Goal: Download file/media

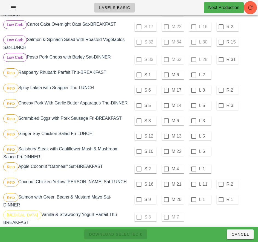
scroll to position [298, 0]
click at [139, 75] on div at bounding box center [138, 74] width 9 height 9
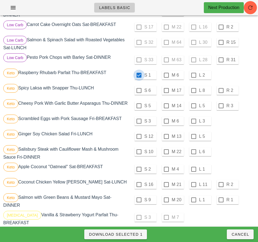
checkbox input "true"
click at [139, 90] on div at bounding box center [138, 90] width 9 height 9
checkbox input "true"
click at [139, 106] on div at bounding box center [138, 105] width 9 height 9
checkbox input "true"
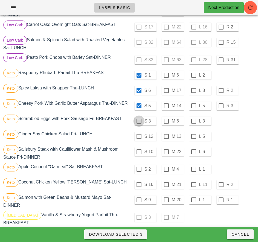
click at [139, 123] on div at bounding box center [138, 120] width 9 height 9
checkbox input "true"
click at [139, 138] on div at bounding box center [138, 136] width 9 height 9
checkbox input "true"
click at [138, 154] on div at bounding box center [138, 151] width 9 height 9
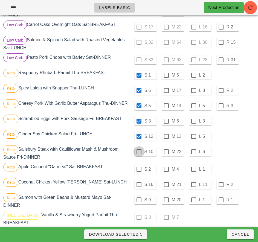
checkbox input "true"
click at [139, 171] on div at bounding box center [138, 168] width 9 height 9
checkbox input "true"
click at [139, 187] on div at bounding box center [138, 184] width 9 height 9
checkbox input "true"
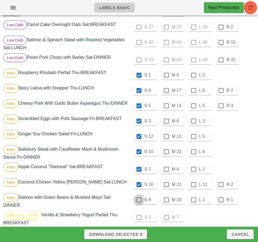
click at [138, 201] on div at bounding box center [138, 199] width 9 height 9
checkbox input "true"
click at [133, 235] on span "Download Selected 9" at bounding box center [116, 234] width 54 height 4
checkbox input "false"
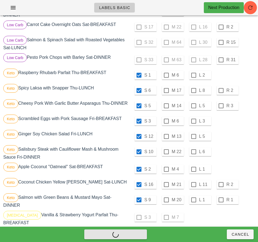
checkbox input "false"
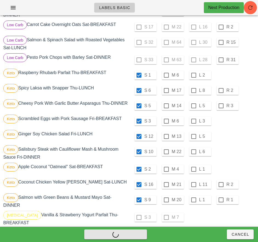
checkbox input "false"
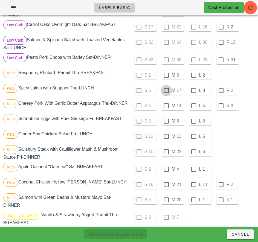
click at [166, 75] on div at bounding box center [165, 74] width 9 height 9
click at [166, 90] on div at bounding box center [165, 90] width 9 height 9
checkbox input "true"
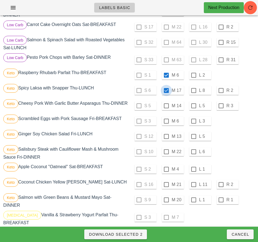
click at [166, 106] on div at bounding box center [165, 105] width 9 height 9
checkbox input "true"
click at [166, 123] on div at bounding box center [165, 120] width 9 height 9
click at [166, 139] on div at bounding box center [165, 136] width 9 height 9
checkbox input "true"
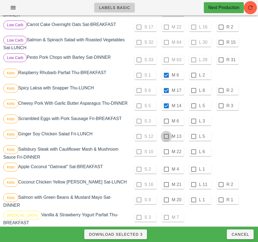
checkbox input "true"
click at [193, 154] on div at bounding box center [193, 151] width 9 height 9
click at [193, 171] on div at bounding box center [193, 168] width 9 height 9
checkbox input "true"
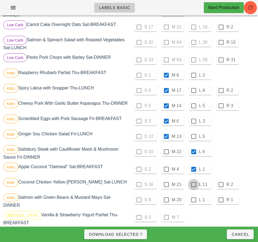
click at [193, 187] on div at bounding box center [193, 184] width 9 height 9
checkbox input "true"
click at [194, 202] on div at bounding box center [193, 199] width 9 height 9
checkbox input "true"
click at [134, 234] on span "Download Selected 9" at bounding box center [116, 234] width 54 height 4
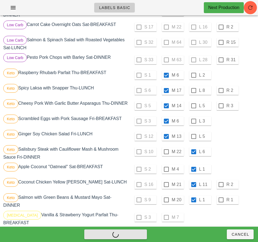
checkbox input "false"
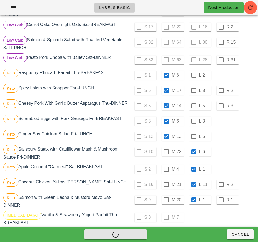
checkbox input "false"
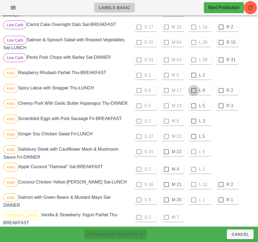
click at [193, 75] on div at bounding box center [193, 74] width 9 height 9
click at [193, 90] on div at bounding box center [193, 90] width 9 height 9
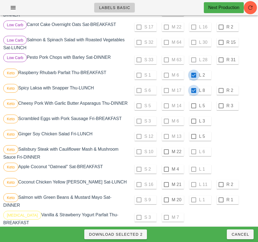
checkbox input "true"
click at [193, 106] on div at bounding box center [193, 105] width 9 height 9
checkbox input "true"
click at [193, 123] on div at bounding box center [193, 120] width 9 height 9
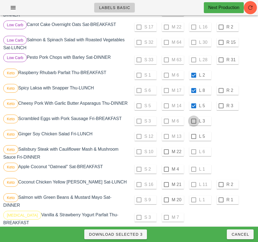
checkbox input "true"
click at [193, 139] on div at bounding box center [193, 136] width 9 height 9
checkbox input "true"
click at [166, 154] on div at bounding box center [165, 151] width 9 height 9
checkbox input "true"
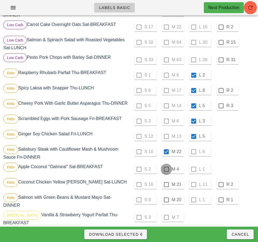
click at [166, 171] on div at bounding box center [165, 168] width 9 height 9
checkbox input "true"
click at [166, 187] on div at bounding box center [165, 184] width 9 height 9
checkbox input "true"
click at [166, 202] on div at bounding box center [165, 199] width 9 height 9
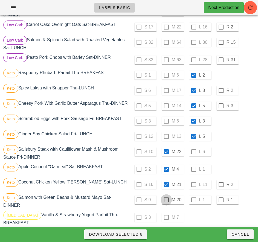
checkbox input "true"
click at [136, 236] on span "Download Selected 9" at bounding box center [116, 234] width 54 height 4
checkbox input "false"
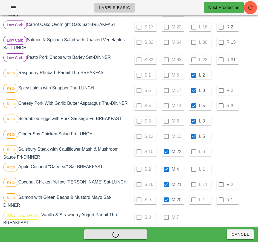
checkbox input "false"
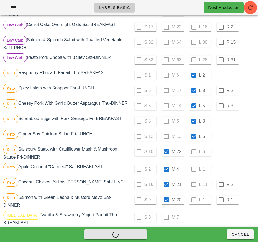
checkbox input "false"
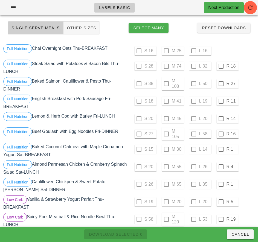
scroll to position [0, 0]
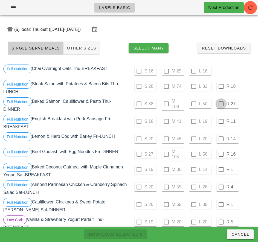
click at [221, 87] on div at bounding box center [220, 86] width 9 height 9
click at [220, 104] on div at bounding box center [220, 103] width 9 height 9
checkbox input "true"
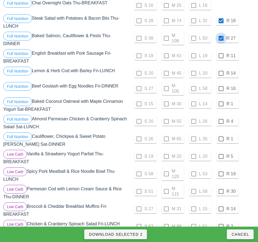
scroll to position [66, 0]
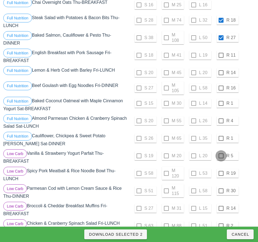
click at [220, 156] on div at bounding box center [220, 155] width 9 height 9
checkbox input "true"
click at [221, 174] on div at bounding box center [220, 173] width 9 height 9
checkbox input "true"
click at [221, 191] on div at bounding box center [220, 190] width 9 height 9
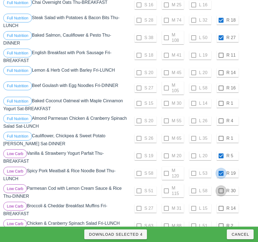
checkbox input "true"
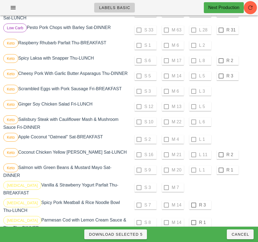
scroll to position [327, 0]
click at [220, 61] on div at bounding box center [220, 60] width 9 height 9
checkbox input "true"
click at [221, 76] on div at bounding box center [220, 76] width 9 height 9
checkbox input "true"
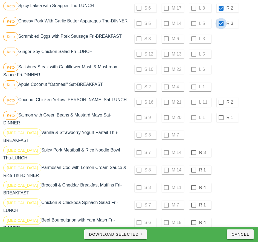
scroll to position [380, 0]
click at [193, 154] on div at bounding box center [193, 152] width 9 height 9
click at [193, 172] on div at bounding box center [193, 169] width 9 height 9
checkbox input "true"
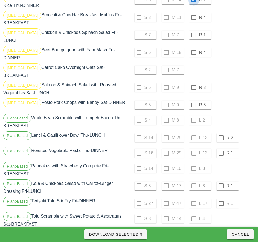
scroll to position [550, 0]
click at [220, 133] on div at bounding box center [220, 137] width 9 height 9
checkbox input "true"
click at [220, 148] on div at bounding box center [220, 152] width 9 height 9
checkbox input "true"
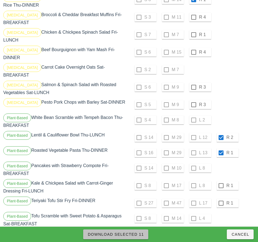
click at [133, 238] on button "Download Selected 11" at bounding box center [115, 234] width 65 height 10
checkbox input "false"
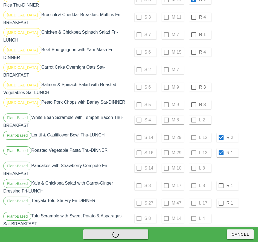
checkbox input "false"
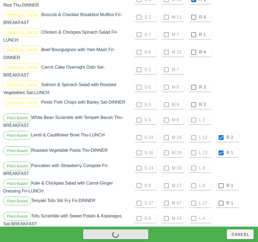
checkbox input "false"
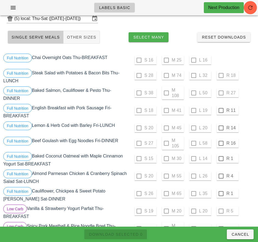
scroll to position [11, 0]
click at [220, 110] on div at bounding box center [220, 110] width 9 height 9
checkbox input "true"
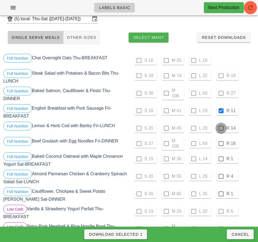
click at [220, 128] on div at bounding box center [220, 127] width 9 height 9
checkbox input "true"
click at [220, 143] on div at bounding box center [220, 143] width 9 height 9
checkbox input "true"
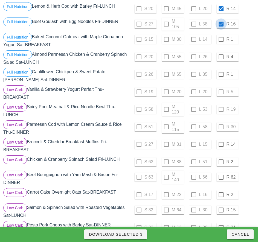
scroll to position [131, 0]
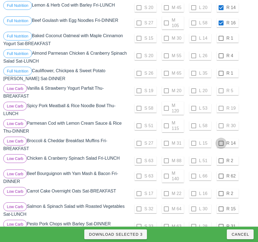
click at [220, 143] on div at bounding box center [220, 143] width 9 height 9
checkbox input "true"
click at [221, 161] on div at bounding box center [220, 160] width 9 height 9
checkbox input "true"
click at [220, 176] on div at bounding box center [220, 175] width 9 height 9
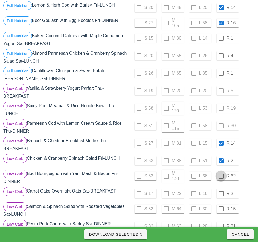
checkbox input "true"
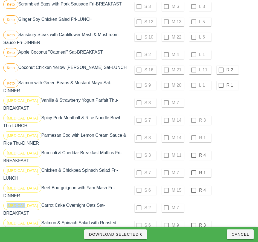
scroll to position [412, 0]
click at [193, 157] on div at bounding box center [193, 154] width 9 height 9
click at [193, 175] on div at bounding box center [193, 172] width 9 height 9
checkbox input "true"
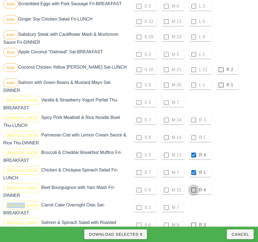
click at [193, 190] on div at bounding box center [193, 189] width 9 height 9
checkbox input "true"
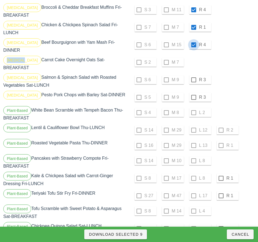
scroll to position [560, 0]
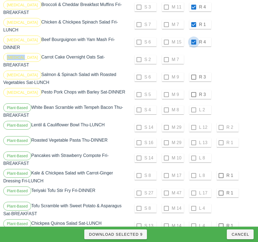
click at [220, 171] on div at bounding box center [220, 175] width 9 height 9
click at [220, 189] on div at bounding box center [220, 192] width 9 height 9
checkbox input "true"
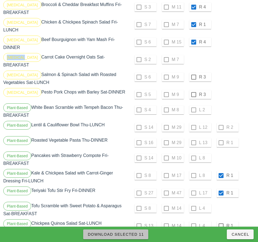
click at [133, 234] on span "Download Selected 11" at bounding box center [115, 234] width 56 height 4
checkbox input "false"
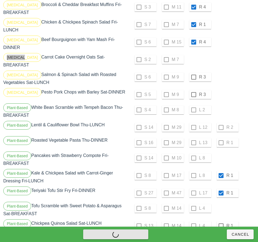
checkbox input "false"
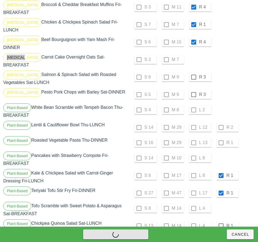
checkbox input "false"
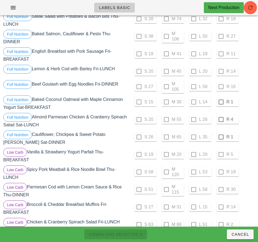
scroll to position [68, 0]
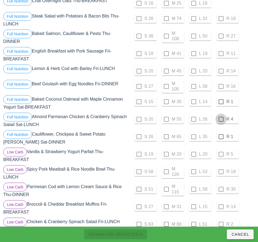
click at [220, 102] on div at bounding box center [220, 101] width 9 height 9
click at [220, 119] on div at bounding box center [220, 118] width 9 height 9
checkbox input "true"
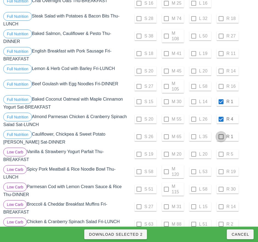
click at [220, 137] on div at bounding box center [220, 136] width 9 height 9
checkbox input "true"
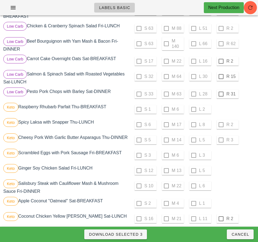
scroll to position [263, 0]
click at [220, 61] on div at bounding box center [220, 61] width 9 height 9
checkbox input "true"
click at [220, 77] on div at bounding box center [220, 76] width 9 height 9
checkbox input "true"
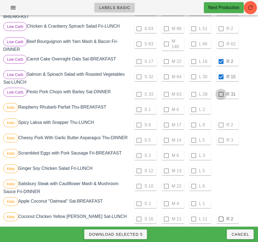
click at [220, 95] on div at bounding box center [220, 94] width 9 height 9
checkbox input "true"
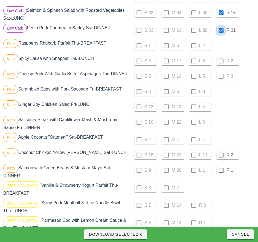
scroll to position [327, 0]
click at [220, 157] on div at bounding box center [220, 154] width 9 height 9
click at [220, 172] on div at bounding box center [220, 169] width 9 height 9
checkbox input "true"
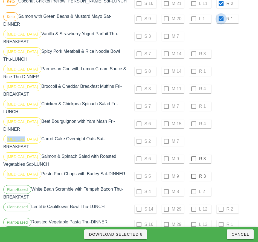
scroll to position [487, 0]
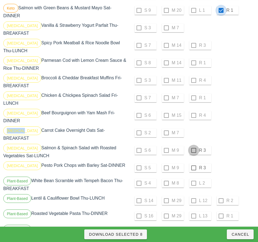
click at [193, 146] on div at bounding box center [193, 150] width 9 height 9
click at [193, 163] on div at bounding box center [193, 167] width 9 height 9
checkbox input "true"
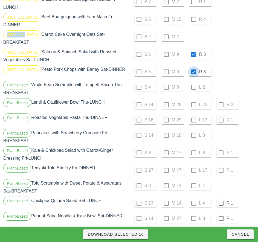
scroll to position [587, 0]
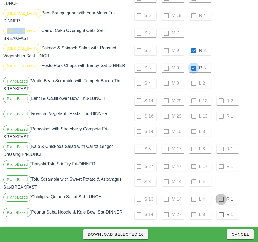
click at [220, 195] on div at bounding box center [220, 199] width 9 height 9
click at [220, 210] on div at bounding box center [220, 214] width 9 height 9
checkbox input "true"
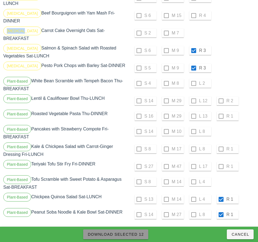
click at [137, 236] on span "Download Selected 12" at bounding box center [115, 234] width 56 height 4
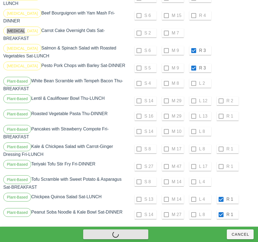
checkbox input "false"
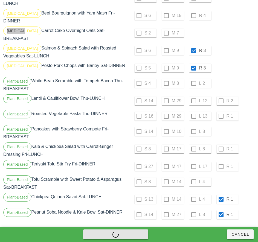
checkbox input "false"
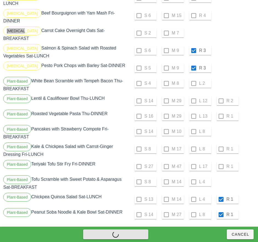
checkbox input "false"
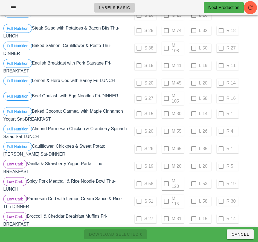
scroll to position [0, 0]
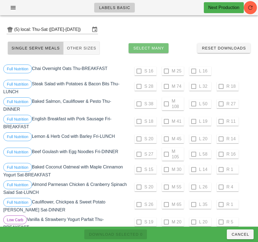
click at [159, 47] on span "Select Many" at bounding box center [148, 48] width 31 height 4
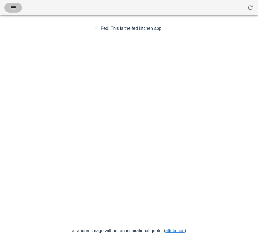
click at [14, 8] on icon "button" at bounding box center [13, 7] width 7 height 7
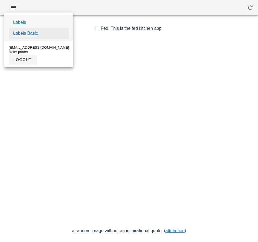
click at [32, 34] on link "Labels Basic" at bounding box center [25, 33] width 25 height 7
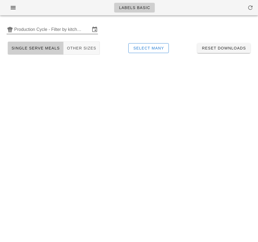
click at [43, 28] on input "Production Cycle - Filter by kitchen production schedules" at bounding box center [52, 29] width 76 height 9
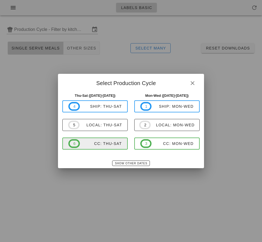
click at [109, 145] on div "CC: Thu-Sat" at bounding box center [101, 143] width 42 height 4
type input "CC: Thu-Sat (Sep 4-Sep 6)"
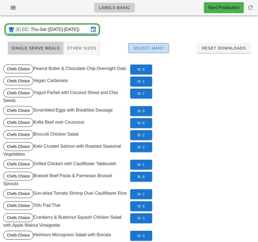
click at [161, 49] on span "Select Many" at bounding box center [148, 48] width 31 height 4
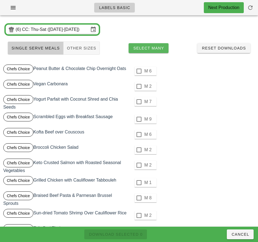
click at [139, 71] on div at bounding box center [138, 70] width 9 height 9
checkbox input "true"
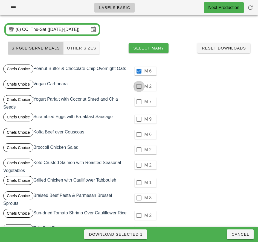
click at [139, 86] on div at bounding box center [138, 86] width 9 height 9
checkbox input "true"
click at [139, 102] on div at bounding box center [138, 101] width 9 height 9
checkbox input "true"
click at [139, 119] on div at bounding box center [138, 118] width 9 height 9
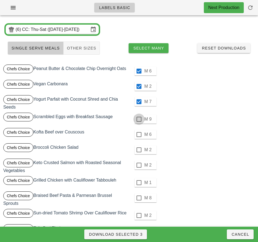
checkbox input "true"
click at [139, 134] on div at bounding box center [138, 134] width 9 height 9
checkbox input "true"
click at [139, 150] on div at bounding box center [138, 149] width 9 height 9
checkbox input "true"
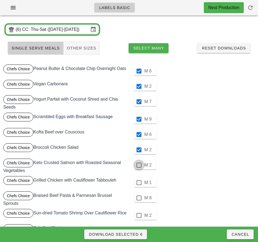
click at [139, 165] on div at bounding box center [138, 164] width 9 height 9
checkbox input "true"
click at [139, 182] on div at bounding box center [138, 182] width 9 height 9
checkbox input "true"
click at [139, 198] on div at bounding box center [138, 197] width 9 height 9
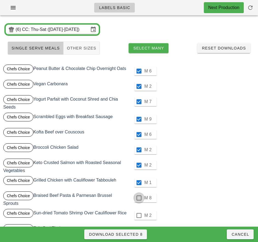
checkbox input "true"
click at [138, 216] on div at bounding box center [138, 215] width 9 height 9
checkbox input "true"
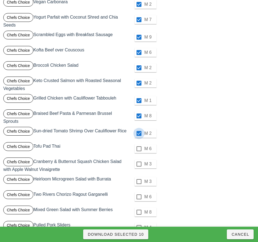
scroll to position [83, 0]
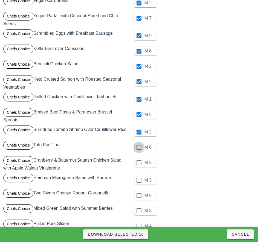
click at [139, 147] on div at bounding box center [138, 147] width 9 height 9
checkbox input "true"
click at [137, 167] on div "M 3" at bounding box center [192, 162] width 125 height 13
click at [139, 163] on div at bounding box center [138, 162] width 9 height 9
checkbox input "true"
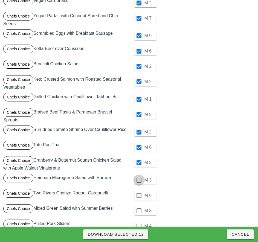
click at [139, 180] on div at bounding box center [138, 179] width 9 height 9
checkbox input "true"
click at [139, 195] on div at bounding box center [138, 195] width 9 height 9
checkbox input "true"
click at [139, 211] on div at bounding box center [138, 210] width 9 height 9
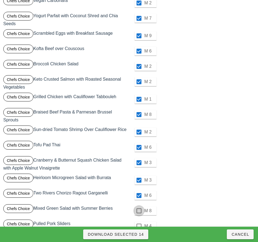
checkbox input "true"
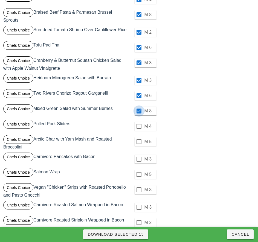
scroll to position [184, 0]
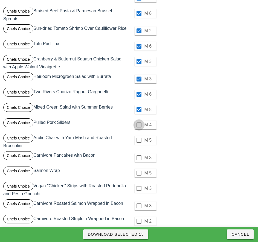
click at [139, 125] on div at bounding box center [138, 124] width 9 height 9
checkbox input "true"
click at [139, 140] on div at bounding box center [138, 140] width 9 height 9
checkbox input "true"
click at [138, 158] on div at bounding box center [138, 157] width 9 height 9
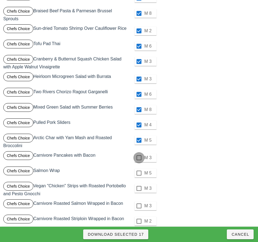
checkbox input "true"
click at [138, 173] on div at bounding box center [138, 172] width 9 height 9
checkbox input "true"
click at [139, 189] on div at bounding box center [138, 188] width 9 height 9
checkbox input "true"
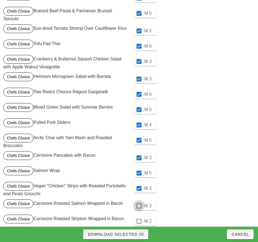
click at [139, 206] on div at bounding box center [138, 205] width 9 height 9
checkbox input "true"
click at [139, 221] on div at bounding box center [138, 220] width 9 height 9
checkbox input "true"
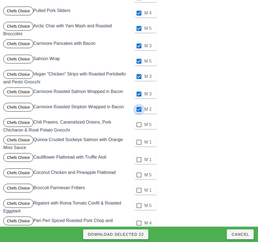
scroll to position [298, 0]
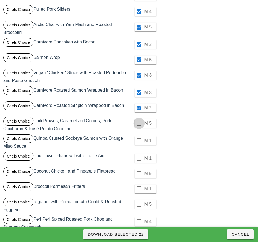
click at [138, 123] on div at bounding box center [138, 123] width 9 height 9
checkbox input "true"
click at [139, 141] on div at bounding box center [138, 140] width 9 height 9
checkbox input "true"
click at [139, 158] on div at bounding box center [138, 158] width 9 height 9
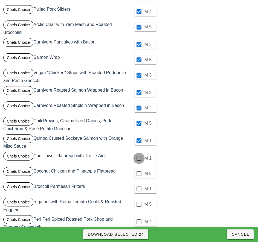
checkbox input "true"
click at [139, 173] on div at bounding box center [138, 173] width 9 height 9
checkbox input "true"
click at [139, 189] on div at bounding box center [138, 188] width 9 height 9
checkbox input "true"
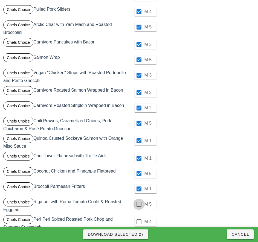
click at [139, 203] on div at bounding box center [138, 203] width 9 height 9
checkbox input "true"
click at [139, 222] on div at bounding box center [138, 221] width 9 height 9
checkbox input "true"
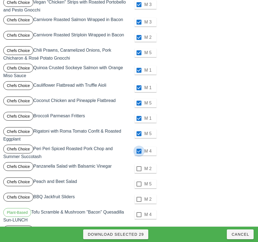
scroll to position [390, 0]
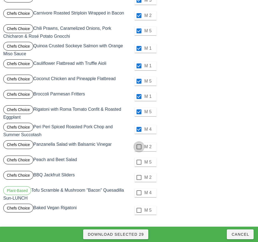
click at [139, 147] on div at bounding box center [138, 146] width 9 height 9
checkbox input "true"
click at [139, 162] on div at bounding box center [138, 161] width 9 height 9
checkbox input "true"
click at [139, 177] on div at bounding box center [138, 177] width 9 height 9
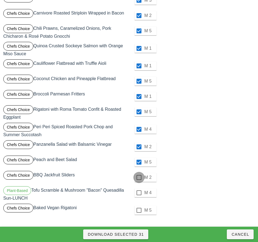
checkbox input "true"
click at [139, 193] on div at bounding box center [138, 192] width 9 height 9
checkbox input "true"
click at [254, 73] on div "M 1" at bounding box center [192, 65] width 127 height 15
click at [139, 210] on div at bounding box center [138, 209] width 9 height 9
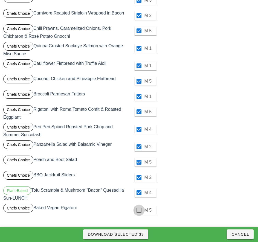
checkbox input "true"
click at [136, 234] on span "Download Selected 34" at bounding box center [115, 234] width 56 height 4
checkbox input "false"
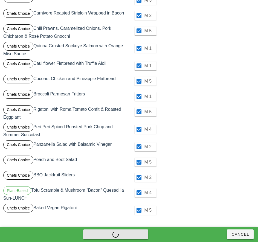
checkbox input "false"
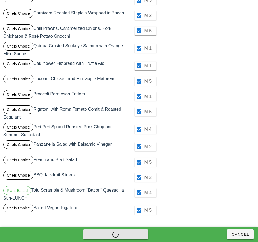
checkbox input "false"
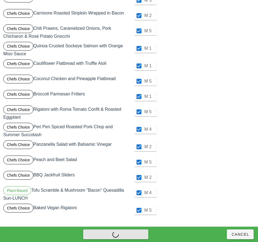
checkbox input "false"
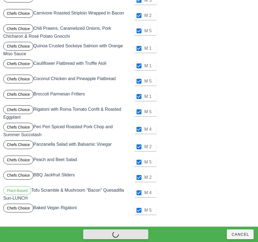
checkbox input "false"
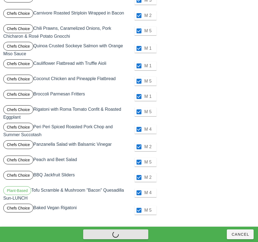
checkbox input "false"
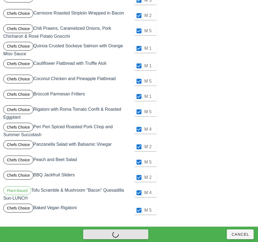
checkbox input "false"
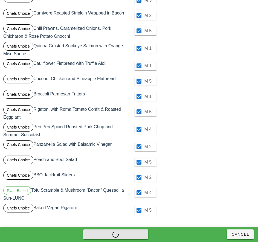
checkbox input "false"
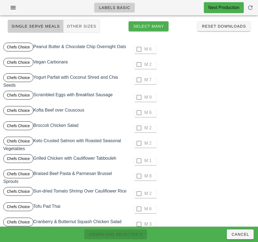
scroll to position [0, 0]
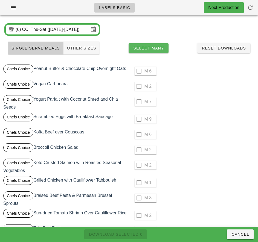
click at [158, 48] on span "Select Many" at bounding box center [148, 48] width 31 height 4
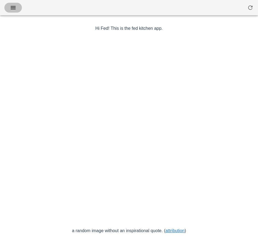
click at [13, 11] on icon "button" at bounding box center [13, 7] width 7 height 7
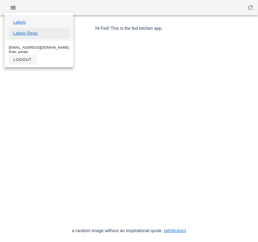
click at [34, 34] on link "Labels Basic" at bounding box center [25, 33] width 25 height 7
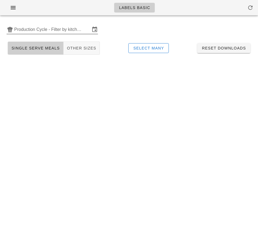
click at [42, 30] on input "Production Cycle - Filter by kitchen production schedules" at bounding box center [52, 29] width 76 height 9
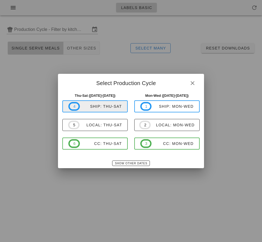
click at [111, 108] on div "ship: Thu-Sat" at bounding box center [101, 106] width 42 height 4
type input "ship: Thu-Sat ([DATE]-[DATE])"
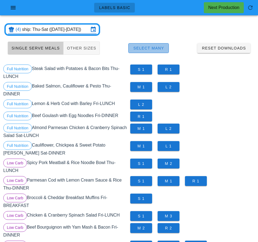
click at [157, 48] on span "Select Many" at bounding box center [148, 48] width 31 height 4
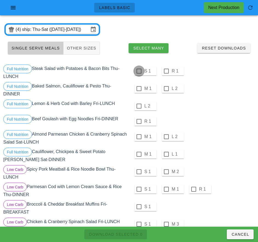
click at [139, 71] on div at bounding box center [138, 70] width 9 height 9
checkbox input "true"
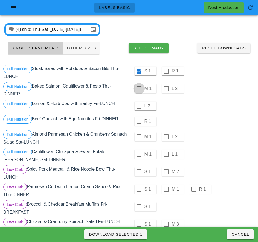
click at [139, 89] on div at bounding box center [138, 88] width 9 height 9
checkbox input "true"
click at [139, 106] on div at bounding box center [138, 105] width 9 height 9
checkbox input "true"
click at [139, 121] on div at bounding box center [138, 121] width 9 height 9
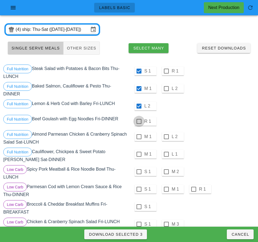
checkbox input "true"
click at [138, 137] on div at bounding box center [138, 136] width 9 height 9
checkbox input "true"
click at [139, 154] on div at bounding box center [138, 153] width 9 height 9
checkbox input "true"
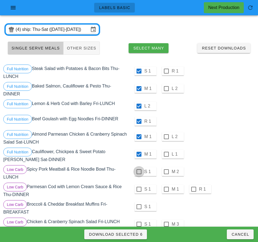
click at [139, 172] on div at bounding box center [138, 171] width 9 height 9
checkbox input "true"
click at [139, 190] on div at bounding box center [138, 188] width 9 height 9
checkbox input "true"
click at [139, 207] on div at bounding box center [138, 206] width 9 height 9
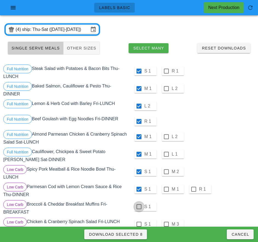
checkbox input "true"
click at [139, 224] on div at bounding box center [138, 223] width 9 height 9
checkbox input "true"
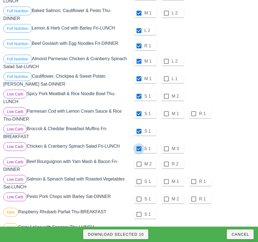
scroll to position [82, 0]
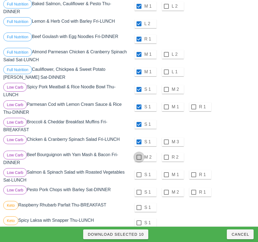
click at [139, 157] on div at bounding box center [138, 156] width 9 height 9
checkbox input "true"
click at [139, 175] on div at bounding box center [138, 174] width 9 height 9
checkbox input "true"
click at [139, 192] on div at bounding box center [138, 191] width 9 height 9
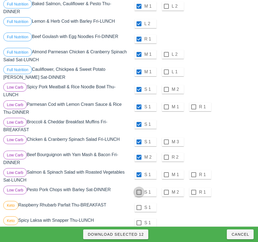
checkbox input "true"
click at [139, 208] on div at bounding box center [138, 207] width 9 height 9
checkbox input "true"
click at [139, 223] on div at bounding box center [138, 222] width 9 height 9
checkbox input "true"
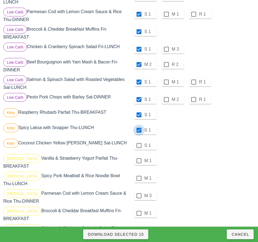
scroll to position [186, 0]
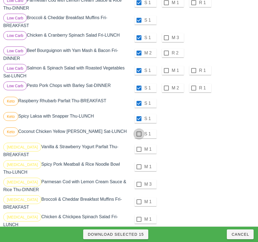
click at [139, 134] on div at bounding box center [138, 133] width 9 height 9
checkbox input "true"
click at [139, 149] on div at bounding box center [138, 149] width 9 height 9
checkbox input "true"
click at [139, 167] on div at bounding box center [138, 166] width 9 height 9
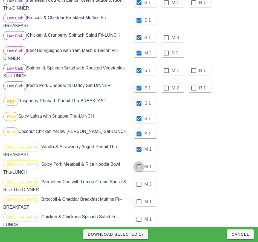
checkbox input "true"
click at [139, 184] on div at bounding box center [138, 183] width 9 height 9
checkbox input "true"
click at [139, 202] on div at bounding box center [138, 201] width 9 height 9
checkbox input "true"
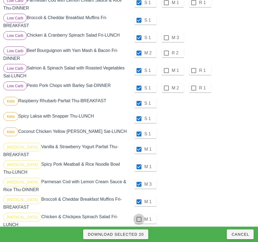
click at [139, 219] on div at bounding box center [138, 218] width 9 height 9
checkbox input "true"
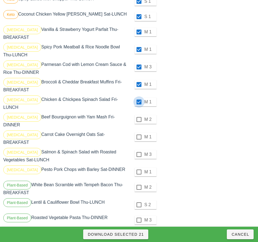
scroll to position [305, 0]
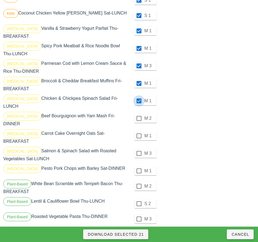
click at [139, 116] on div at bounding box center [138, 118] width 9 height 9
checkbox input "true"
click at [139, 131] on div at bounding box center [138, 135] width 9 height 9
checkbox input "true"
click at [138, 149] on div at bounding box center [138, 153] width 9 height 9
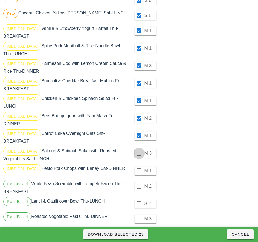
checkbox input "true"
click at [139, 166] on div at bounding box center [138, 170] width 9 height 9
checkbox input "true"
click at [139, 181] on div at bounding box center [138, 185] width 9 height 9
checkbox input "true"
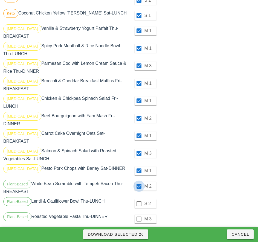
click at [139, 199] on div at bounding box center [138, 203] width 9 height 9
checkbox input "true"
click at [139, 214] on div at bounding box center [138, 218] width 9 height 9
checkbox input "true"
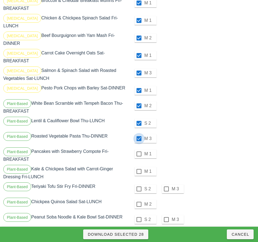
scroll to position [388, 0]
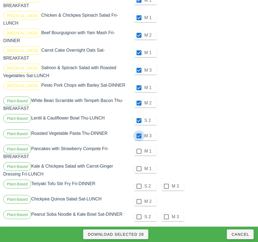
click at [139, 146] on div at bounding box center [138, 150] width 9 height 9
checkbox input "true"
click at [139, 164] on div at bounding box center [138, 168] width 9 height 9
checkbox input "true"
click at [139, 181] on div at bounding box center [138, 185] width 9 height 9
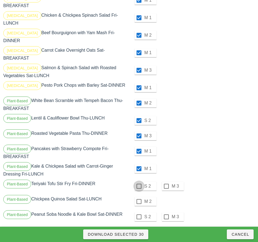
checkbox input "true"
click at [139, 197] on div at bounding box center [138, 201] width 9 height 9
checkbox input "true"
click at [139, 212] on div at bounding box center [138, 216] width 9 height 9
checkbox input "true"
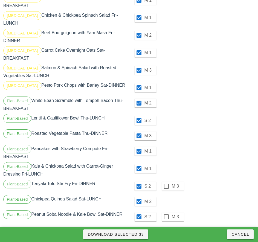
click at [226, 95] on div "M 2" at bounding box center [192, 103] width 127 height 17
click at [133, 234] on span "Download Selected 33" at bounding box center [115, 234] width 56 height 4
checkbox input "false"
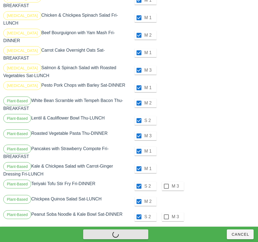
checkbox input "false"
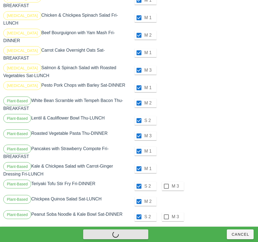
checkbox input "false"
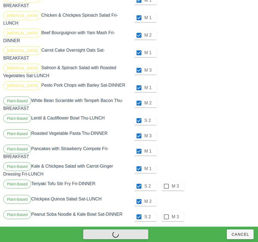
checkbox input "false"
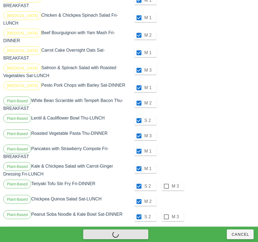
checkbox input "false"
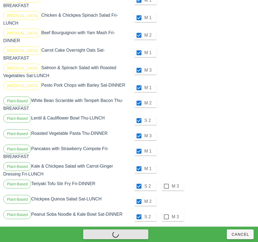
checkbox input "false"
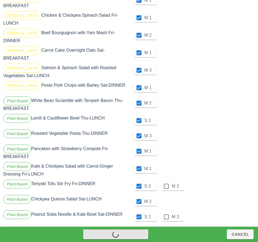
checkbox input "false"
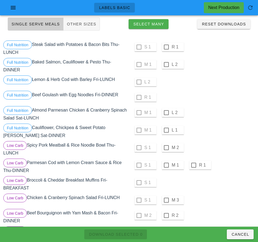
scroll to position [0, 0]
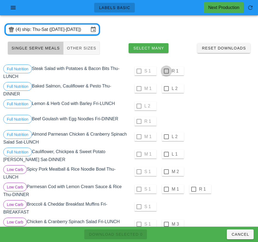
click at [166, 71] on div at bounding box center [165, 70] width 9 height 9
checkbox input "true"
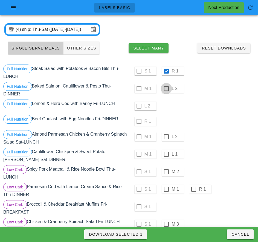
click at [166, 89] on div at bounding box center [165, 88] width 9 height 9
checkbox input "true"
click at [165, 137] on div at bounding box center [165, 136] width 9 height 9
checkbox input "true"
click at [166, 154] on div at bounding box center [165, 153] width 9 height 9
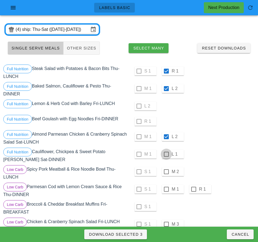
checkbox input "true"
click at [166, 172] on div at bounding box center [165, 171] width 9 height 9
checkbox input "true"
click at [166, 189] on div at bounding box center [165, 188] width 9 height 9
checkbox input "true"
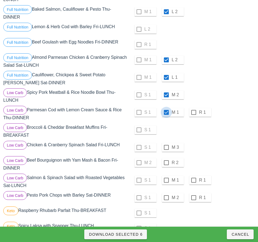
scroll to position [79, 0]
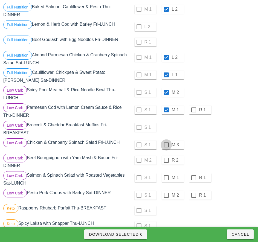
click at [166, 145] on div at bounding box center [165, 144] width 9 height 9
checkbox input "true"
click at [166, 159] on div at bounding box center [165, 159] width 9 height 9
checkbox input "true"
click at [166, 178] on div at bounding box center [165, 177] width 9 height 9
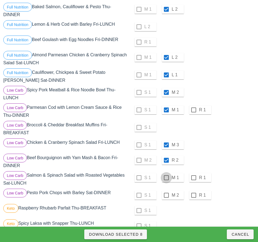
checkbox input "true"
click at [166, 196] on div at bounding box center [165, 194] width 9 height 9
checkbox input "true"
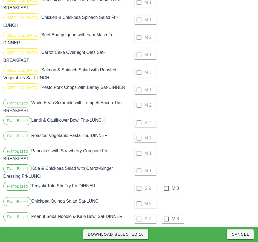
scroll to position [388, 0]
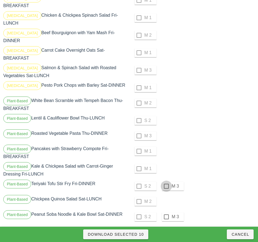
click at [166, 181] on div at bounding box center [165, 185] width 9 height 9
checkbox input "true"
click at [166, 212] on div at bounding box center [165, 216] width 9 height 9
checkbox input "true"
click at [138, 235] on span "Download Selected 12" at bounding box center [115, 234] width 56 height 4
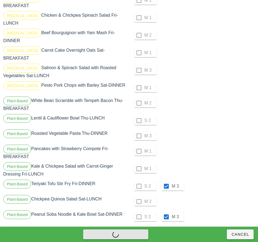
checkbox input "false"
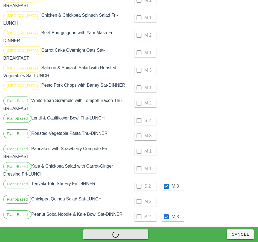
checkbox input "false"
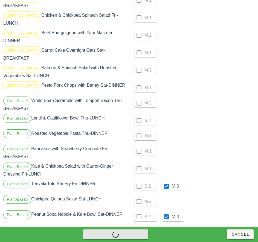
checkbox input "false"
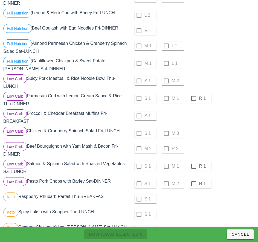
scroll to position [91, 0]
click at [193, 98] on div at bounding box center [193, 97] width 9 height 9
checkbox input "true"
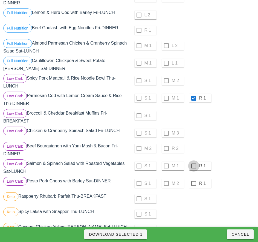
click at [194, 167] on div at bounding box center [193, 165] width 9 height 9
checkbox input "true"
click at [193, 183] on div at bounding box center [193, 183] width 9 height 9
checkbox input "true"
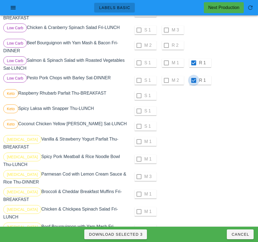
scroll to position [194, 0]
click at [138, 238] on button "Download Selected 3" at bounding box center [115, 234] width 63 height 10
checkbox input "false"
